Goal: Find specific page/section: Find specific page/section

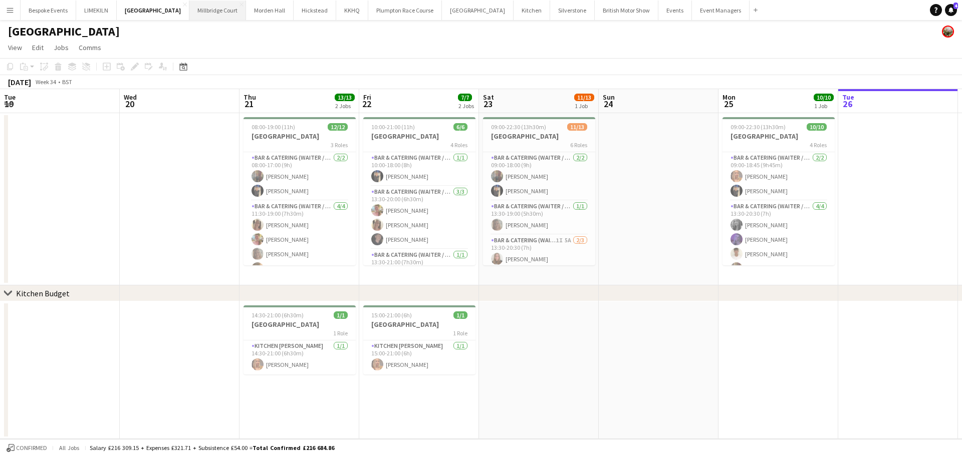
scroll to position [0, 239]
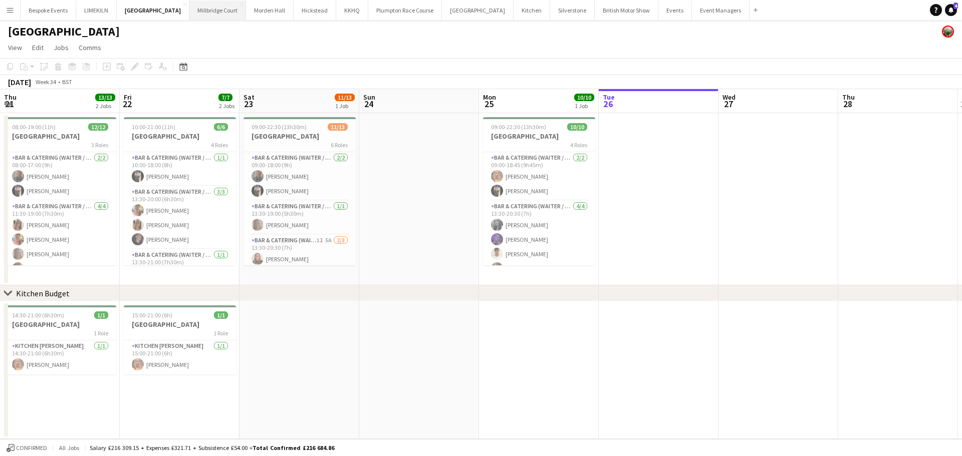
click at [189, 18] on button "[GEOGRAPHIC_DATA]" at bounding box center [217, 11] width 57 height 20
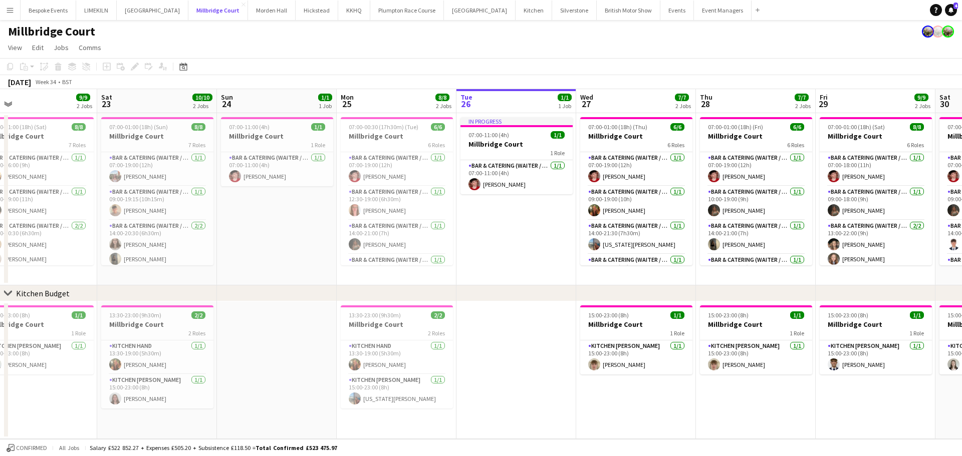
scroll to position [0, 262]
click at [58, 11] on button "Bespoke Events Close" at bounding box center [49, 11] width 56 height 20
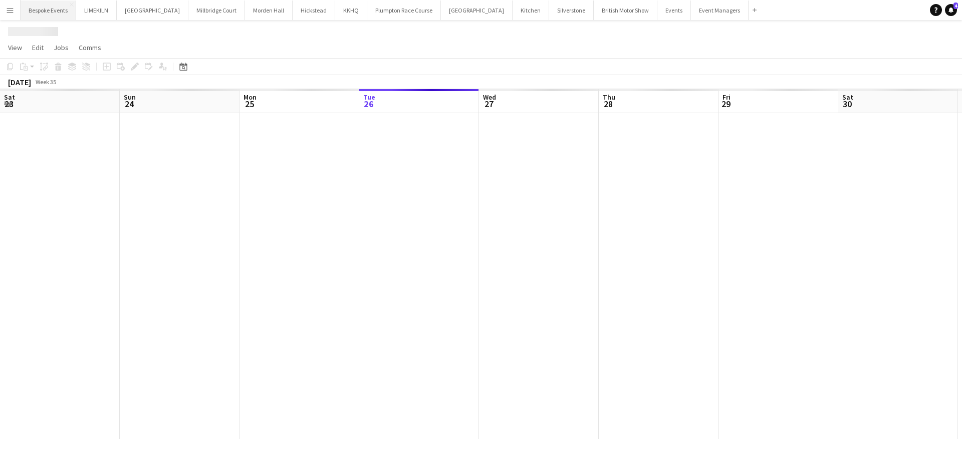
scroll to position [0, 239]
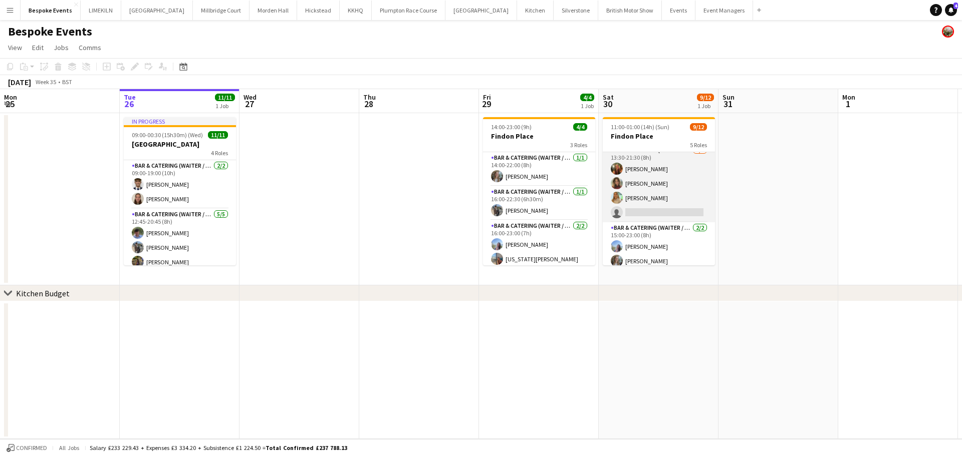
click at [657, 213] on app-card-role "Bar & Catering (Waiter / waitress) 1I 2A [DATE] 13:30-21:30 (8h) [PERSON_NAME] …" at bounding box center [659, 184] width 112 height 78
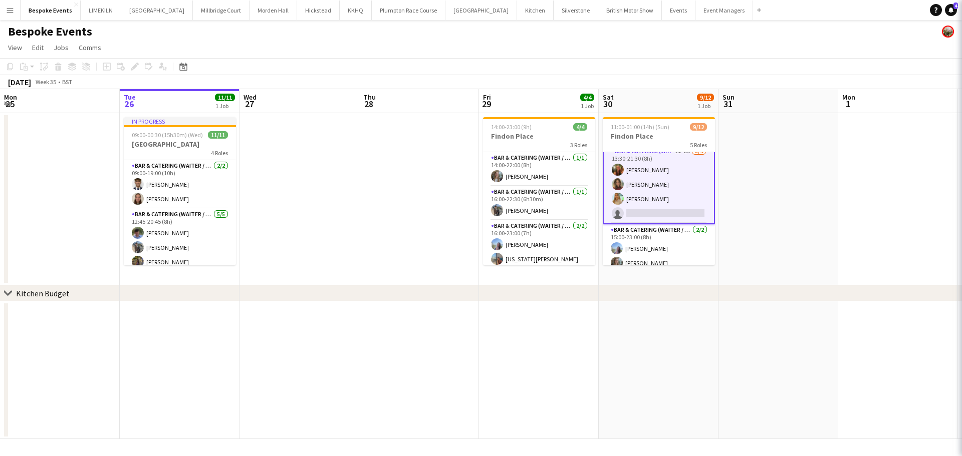
scroll to position [57, 0]
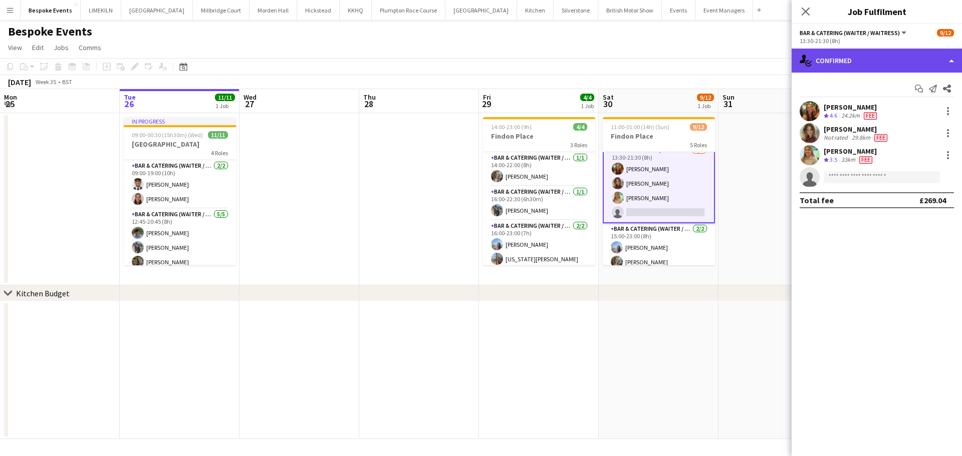
click at [886, 59] on div "single-neutral-actions-check-2 Confirmed" at bounding box center [876, 61] width 170 height 24
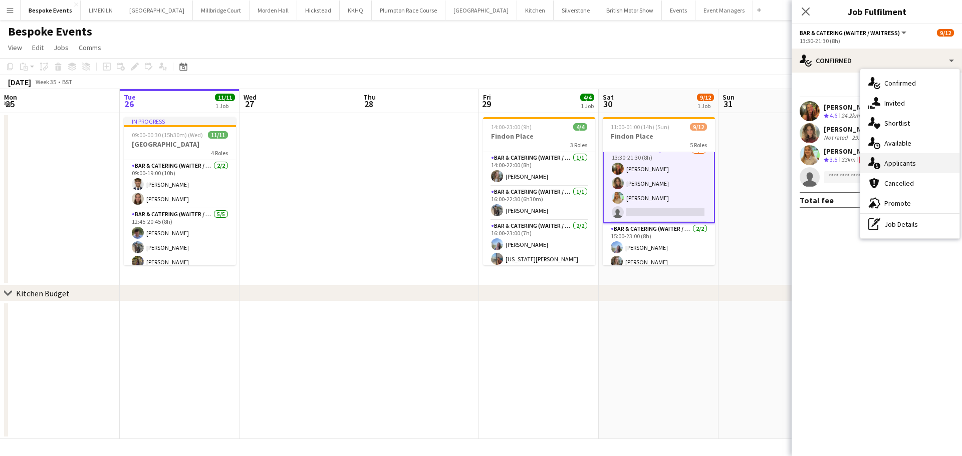
click at [913, 156] on div "single-neutral-actions-information Applicants" at bounding box center [909, 163] width 99 height 20
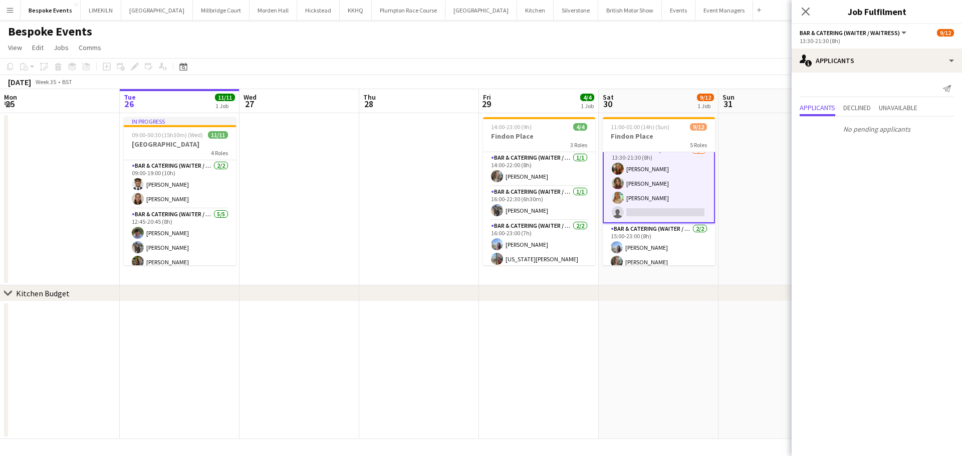
click at [758, 156] on app-date-cell at bounding box center [778, 199] width 120 height 172
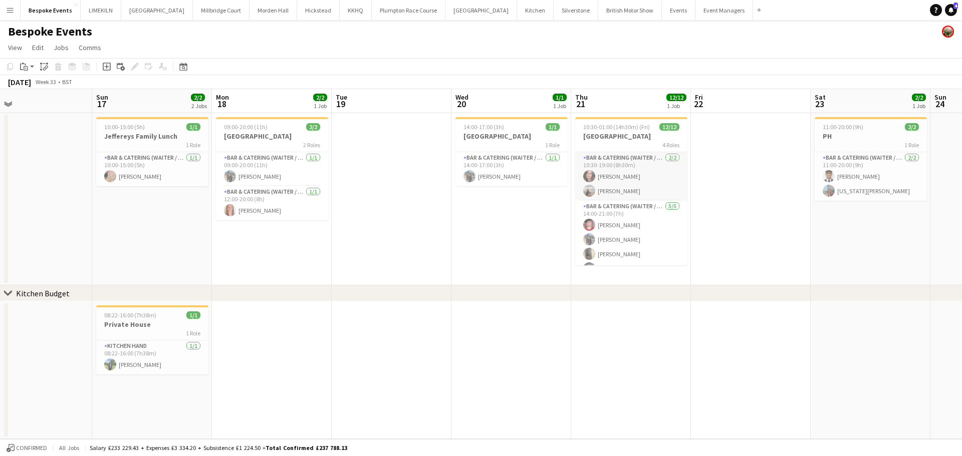
scroll to position [0, 387]
